Goal: Find contact information: Find contact information

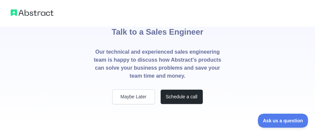
scroll to position [45, 0]
click at [168, 42] on h1 "Talk to a Sales Engineer" at bounding box center [158, 30] width 92 height 35
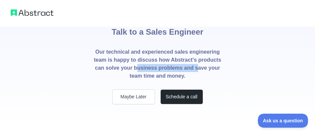
drag, startPoint x: 138, startPoint y: 69, endPoint x: 197, endPoint y: 69, distance: 59.1
click at [197, 69] on p "Our technical and experienced sales engineering team is happy to discuss how Ab…" at bounding box center [158, 64] width 128 height 32
click at [197, 70] on p "Our technical and experienced sales engineering team is happy to discuss how Ab…" at bounding box center [158, 64] width 128 height 32
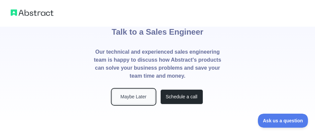
click at [138, 95] on button "Maybe Later" at bounding box center [133, 97] width 43 height 15
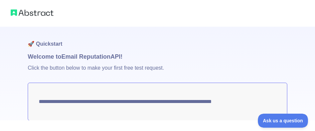
click at [39, 17] on div at bounding box center [157, 13] width 315 height 27
click at [39, 15] on img at bounding box center [32, 12] width 43 height 9
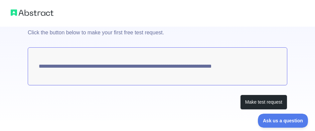
scroll to position [41, 0]
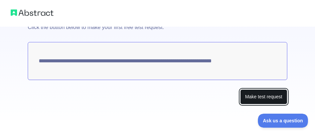
click at [269, 96] on button "Make test request" at bounding box center [263, 97] width 47 height 15
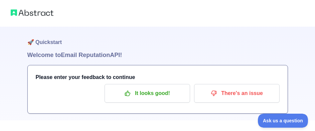
scroll to position [0, 0]
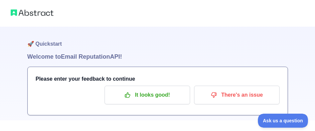
click at [46, 12] on img at bounding box center [32, 12] width 43 height 9
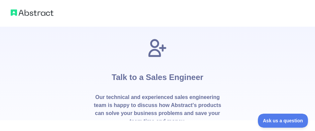
scroll to position [45, 0]
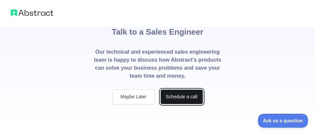
click at [175, 93] on button "Schedule a call" at bounding box center [181, 97] width 43 height 15
